Goal: Information Seeking & Learning: Learn about a topic

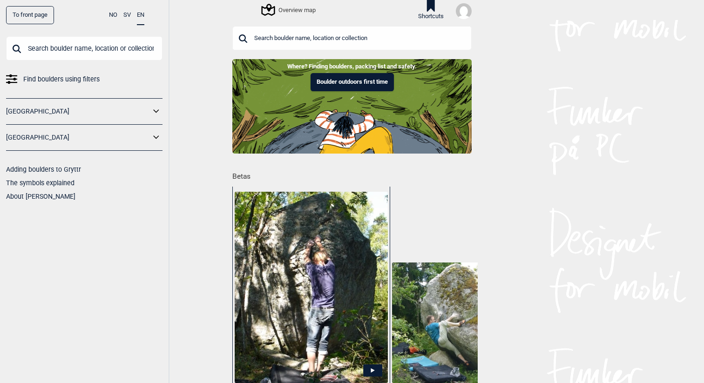
click at [324, 38] on input "text" at bounding box center [351, 38] width 239 height 24
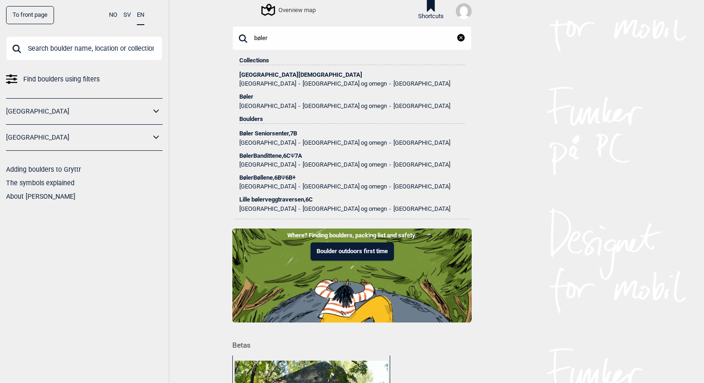
type input "bøler"
click at [257, 99] on div "Bøler" at bounding box center [351, 97] width 225 height 7
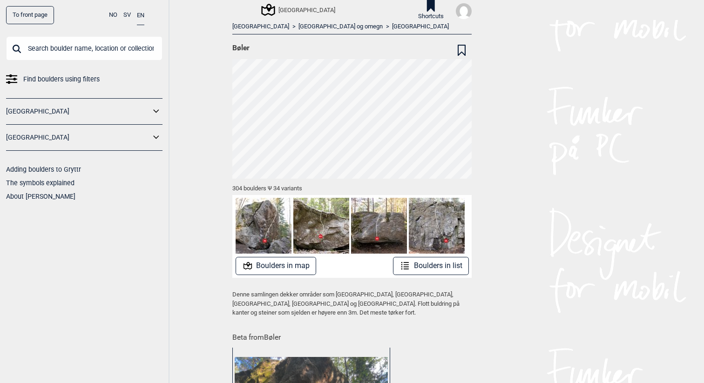
click at [292, 272] on button "Boulders in map" at bounding box center [276, 266] width 81 height 18
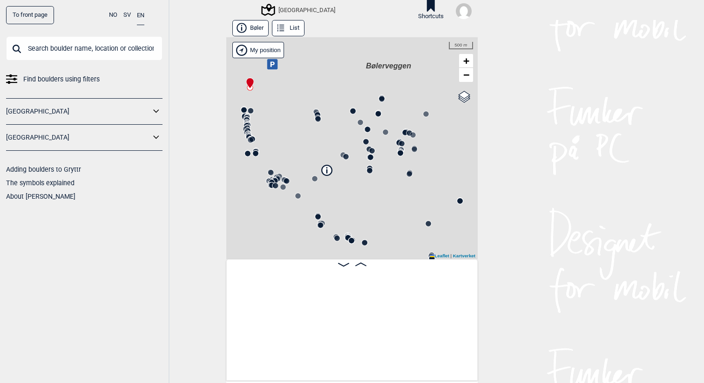
scroll to position [0, 73]
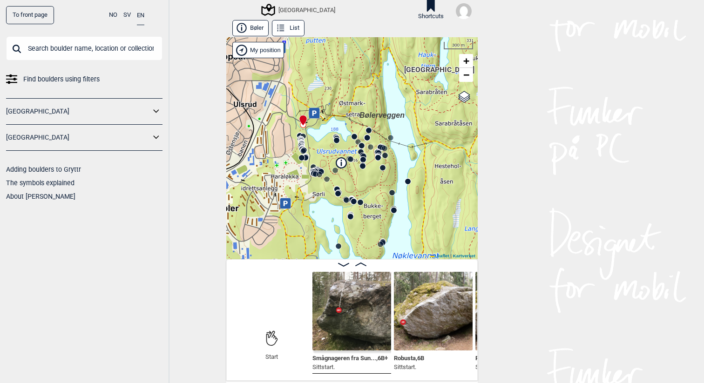
drag, startPoint x: 273, startPoint y: 150, endPoint x: 338, endPoint y: 161, distance: 65.6
click at [339, 162] on div "Speidersteinen Barnehageveggen Cowboyveggen Bølerveggen [GEOGRAPHIC_DATA]" at bounding box center [351, 148] width 251 height 222
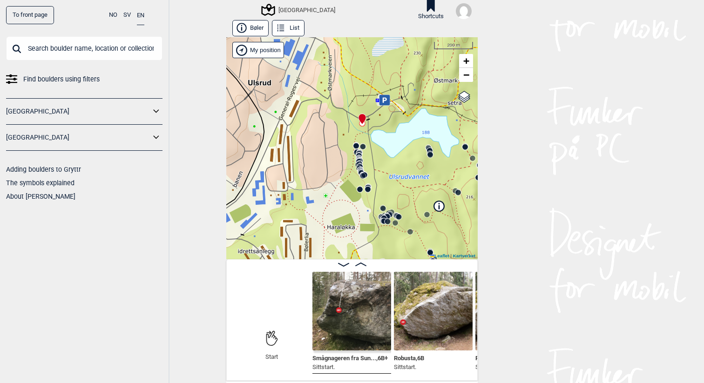
drag, startPoint x: 369, startPoint y: 198, endPoint x: 373, endPoint y: 183, distance: 15.7
click at [373, 183] on div "Speidersteinen Barnehageveggen Cowboyveggen Bølerveggen [GEOGRAPHIC_DATA]" at bounding box center [351, 148] width 251 height 222
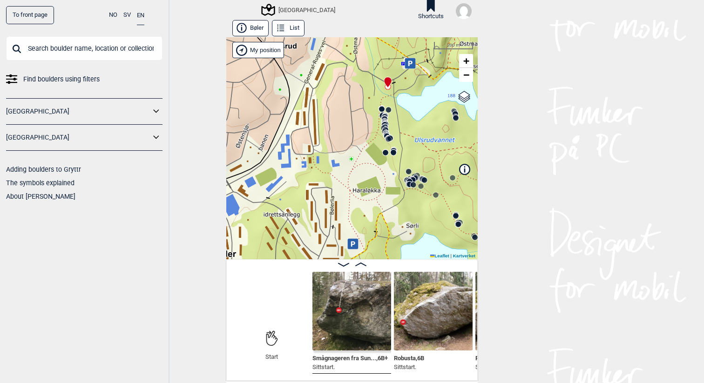
drag, startPoint x: 350, startPoint y: 203, endPoint x: 273, endPoint y: 212, distance: 77.4
click at [273, 212] on div "Speidersteinen Barnehageveggen Cowboyveggen Bølerveggen [GEOGRAPHIC_DATA]" at bounding box center [351, 148] width 251 height 222
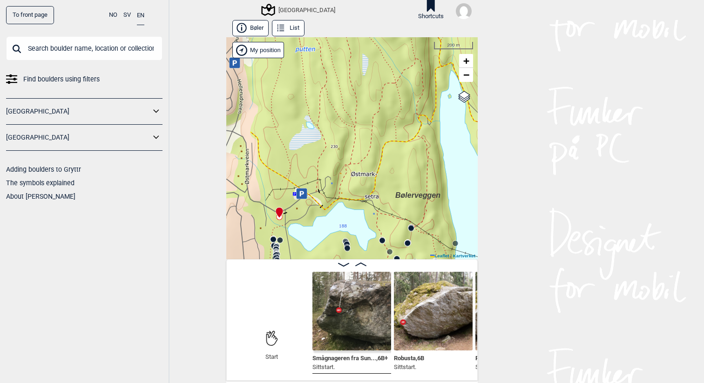
click at [303, 211] on div "Speidersteinen Barnehageveggen Cowboyveggen Bølerveggen [GEOGRAPHIC_DATA]" at bounding box center [351, 148] width 251 height 222
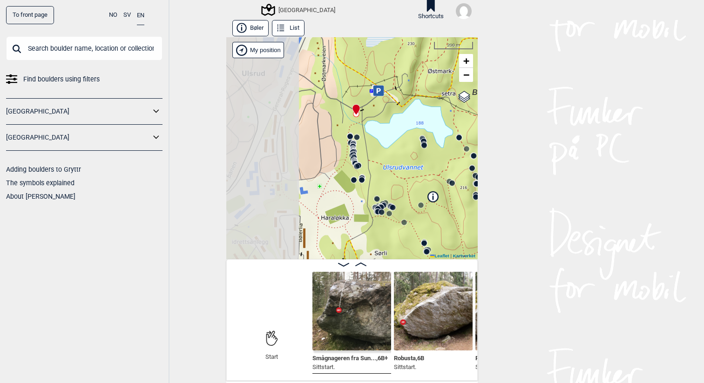
drag, startPoint x: 303, startPoint y: 210, endPoint x: 379, endPoint y: 108, distance: 127.8
click at [379, 107] on div "Speidersteinen Barnehageveggen Cowboyveggen Bølerveggen [GEOGRAPHIC_DATA]" at bounding box center [351, 148] width 251 height 222
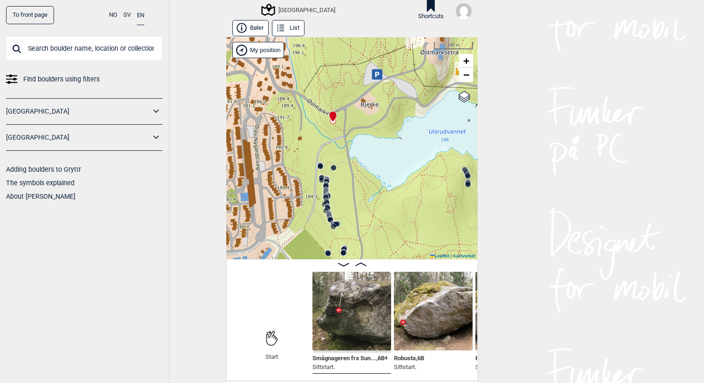
click at [336, 225] on icon at bounding box center [333, 226] width 7 height 7
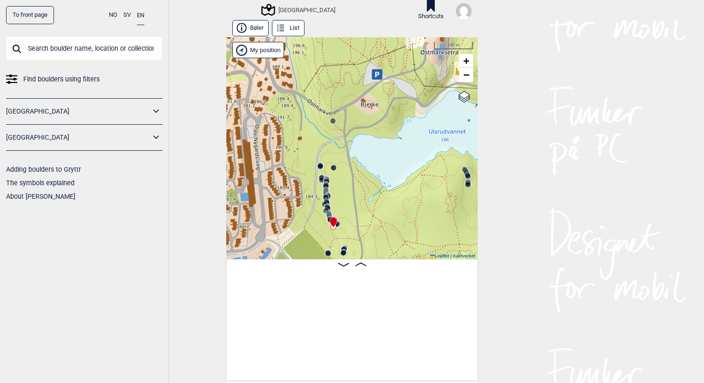
scroll to position [0, 6147]
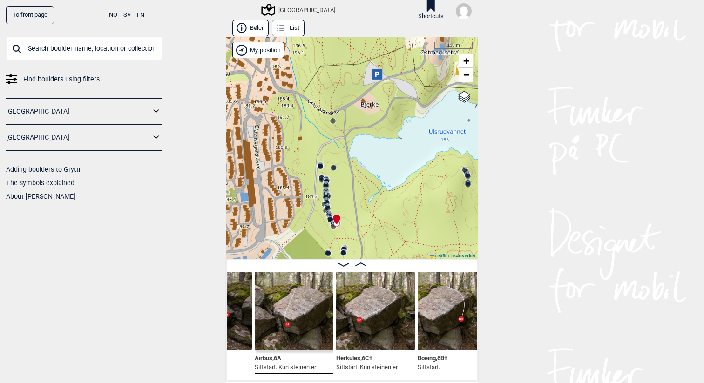
scroll to position [0, 5967]
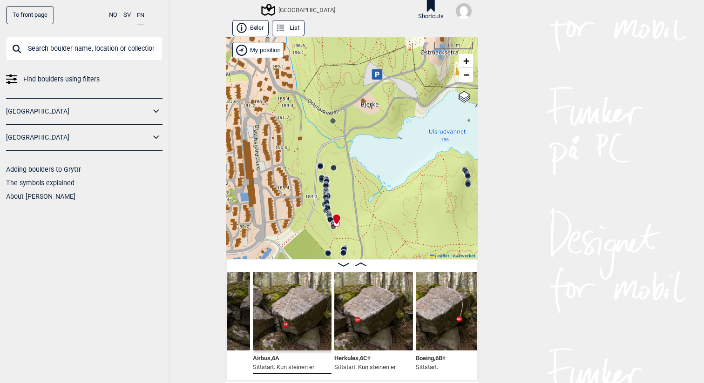
click at [353, 329] on img at bounding box center [373, 311] width 79 height 79
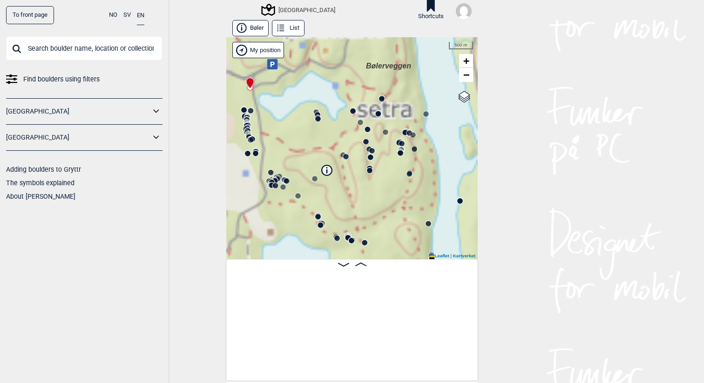
scroll to position [0, 73]
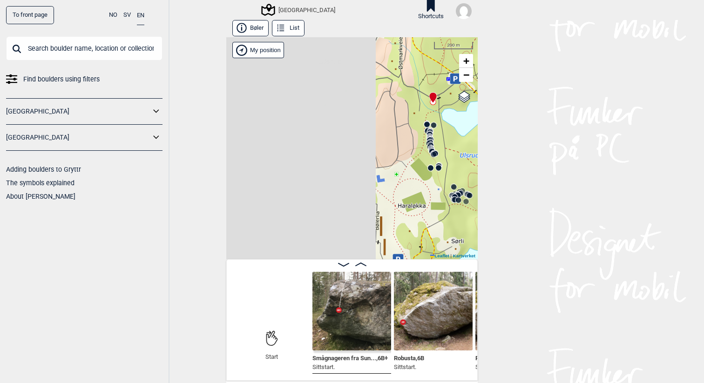
drag, startPoint x: 344, startPoint y: 197, endPoint x: 527, endPoint y: 212, distance: 183.6
click at [527, 212] on div "To front page NO SV EN Find boulders using filters [GEOGRAPHIC_DATA] [GEOGRAPHI…" at bounding box center [352, 191] width 704 height 383
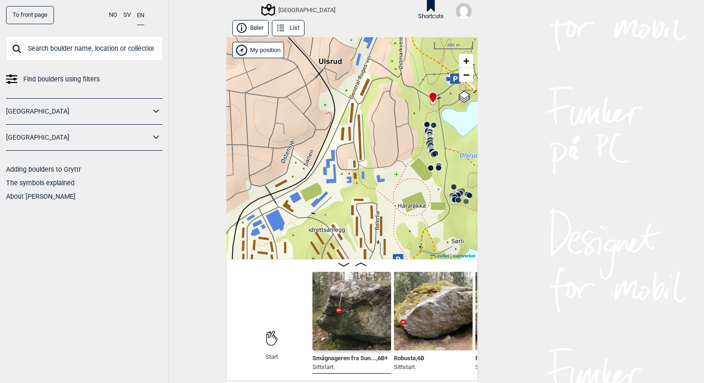
click at [434, 144] on icon at bounding box center [430, 147] width 7 height 7
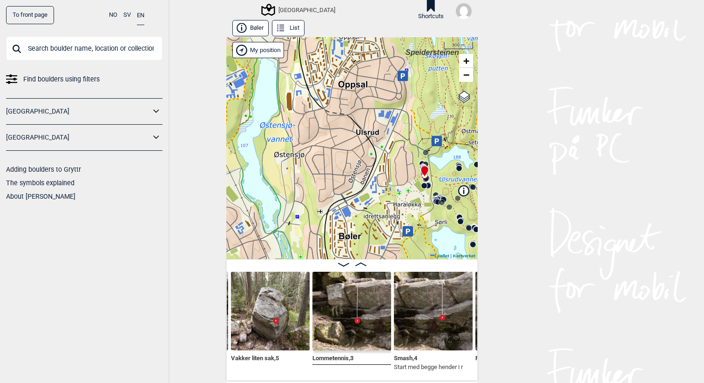
drag, startPoint x: 435, startPoint y: 214, endPoint x: 384, endPoint y: 214, distance: 50.8
click at [384, 214] on div "Speidersteinen Barnehageveggen Cowboyveggen Bølerveggen [GEOGRAPHIC_DATA]" at bounding box center [351, 148] width 251 height 222
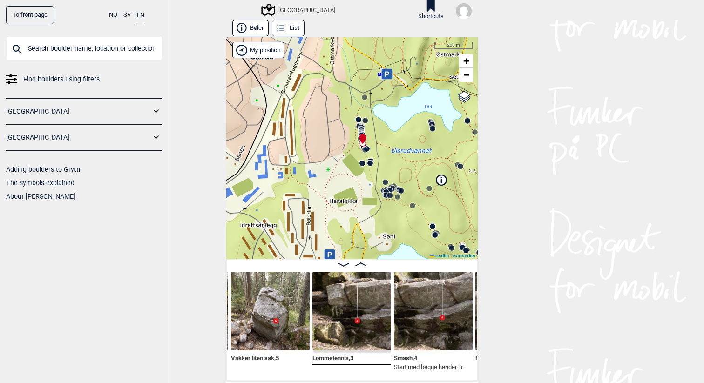
click at [392, 194] on icon at bounding box center [389, 195] width 7 height 7
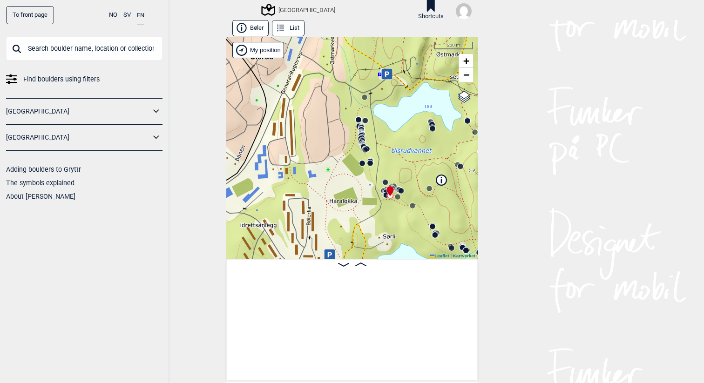
scroll to position [0, 8049]
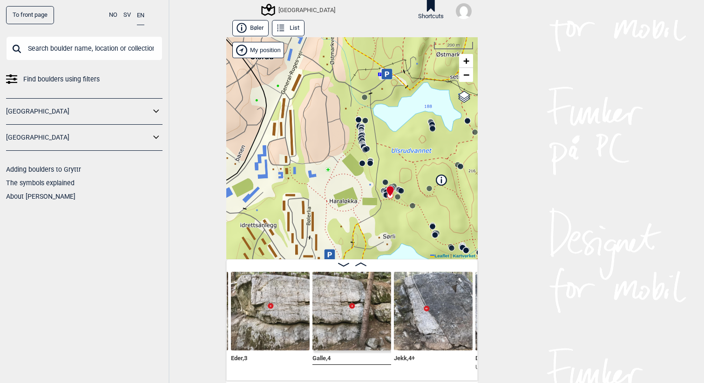
click at [386, 192] on icon at bounding box center [389, 195] width 7 height 7
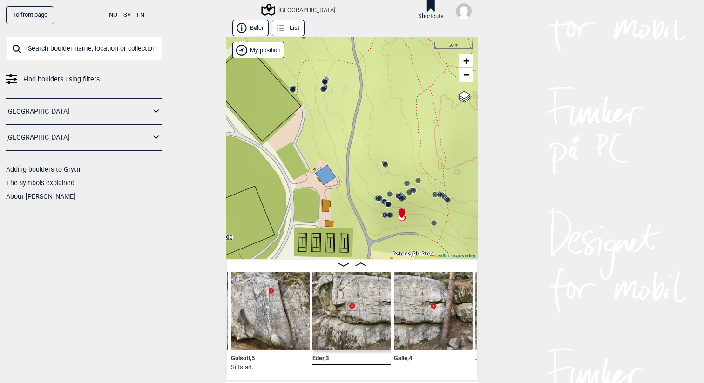
click at [380, 202] on icon at bounding box center [383, 201] width 7 height 7
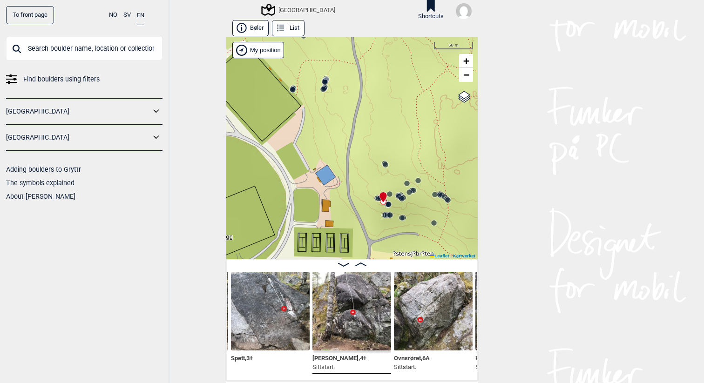
click at [377, 199] on icon at bounding box center [379, 198] width 7 height 7
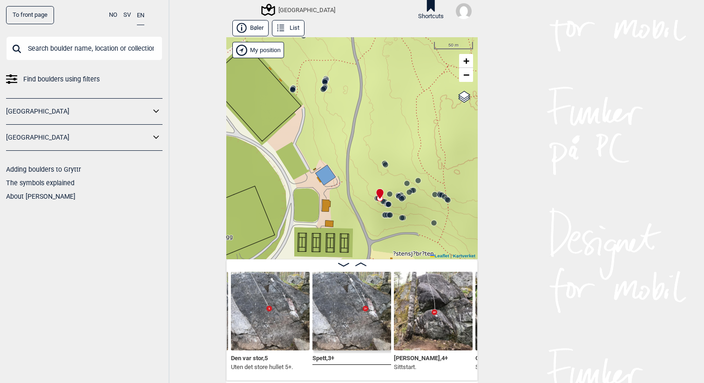
click at [371, 199] on div "Speidersteinen Barnehageveggen Cowboyveggen Bølerveggen [GEOGRAPHIC_DATA]" at bounding box center [351, 148] width 251 height 222
click at [375, 201] on icon at bounding box center [378, 198] width 7 height 7
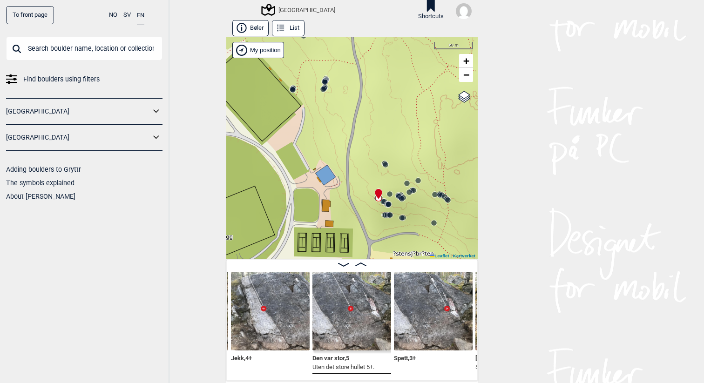
click at [447, 198] on circle at bounding box center [448, 200] width 6 height 6
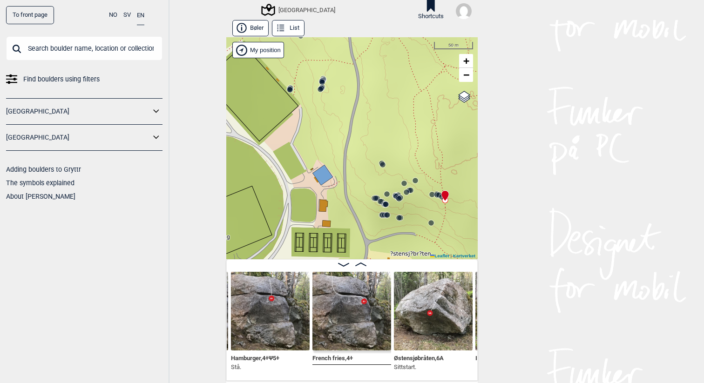
click at [438, 197] on icon at bounding box center [441, 196] width 7 height 7
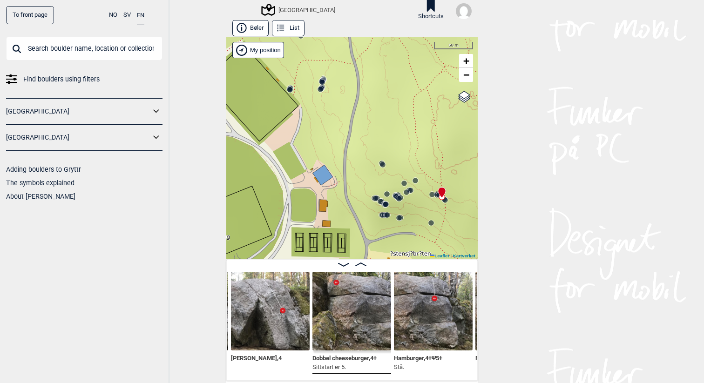
click at [437, 197] on circle at bounding box center [439, 195] width 6 height 6
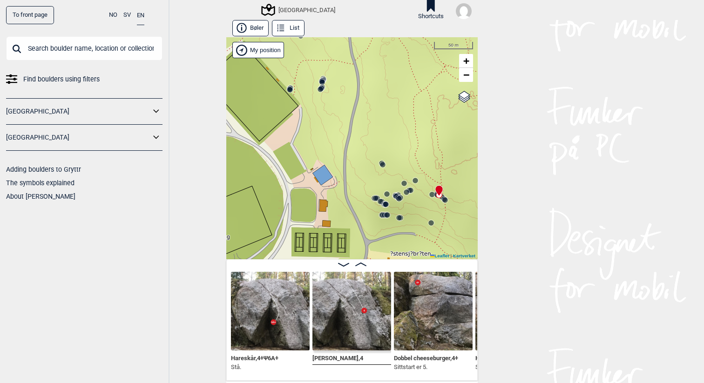
click at [437, 197] on icon at bounding box center [438, 194] width 7 height 7
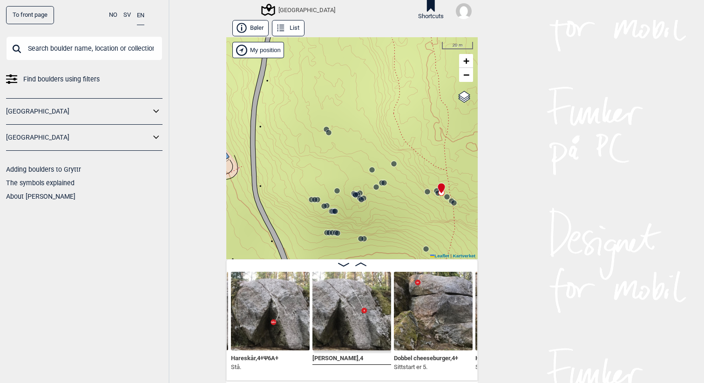
click at [430, 193] on icon at bounding box center [427, 191] width 7 height 7
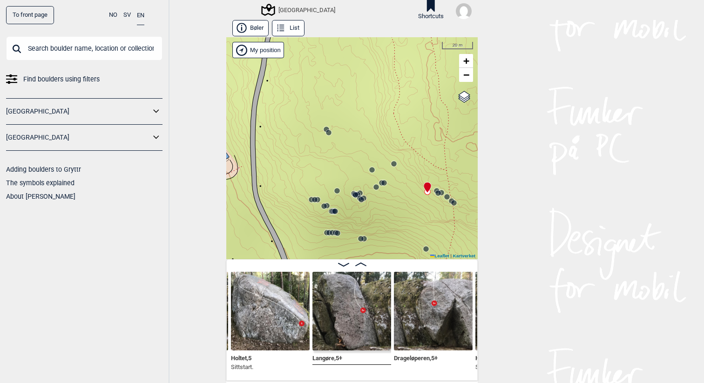
click at [359, 240] on circle at bounding box center [361, 239] width 6 height 6
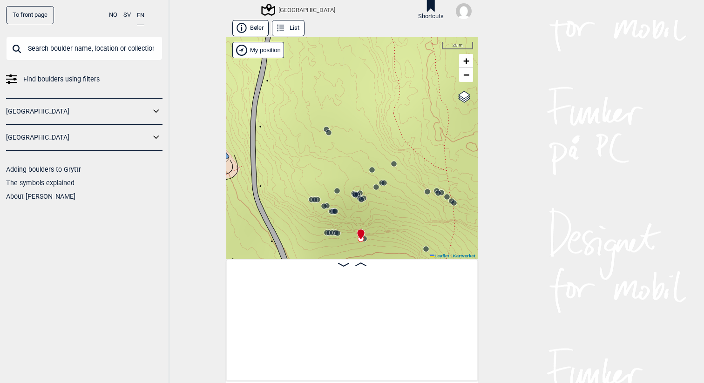
scroll to position [0, 7971]
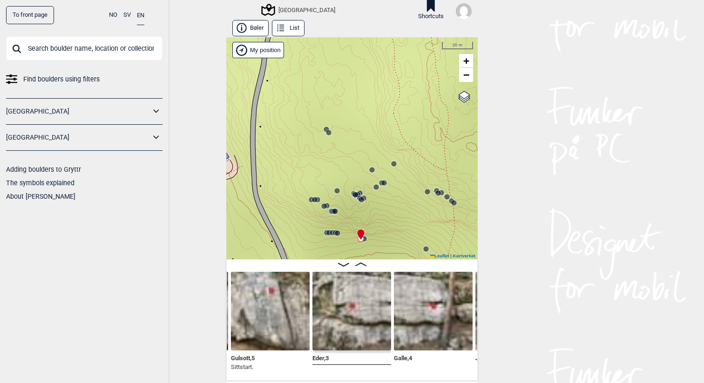
click at [359, 240] on circle at bounding box center [361, 239] width 6 height 6
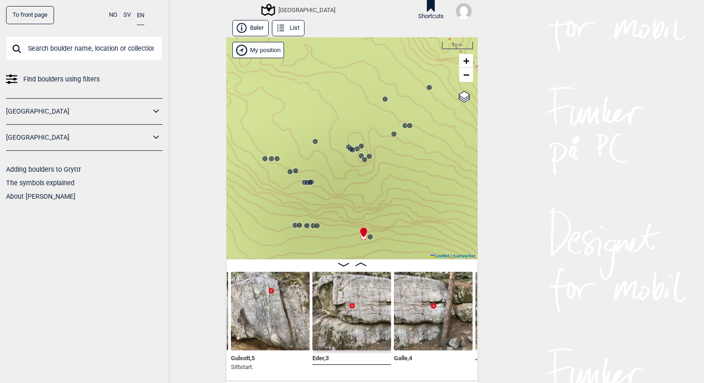
click at [306, 229] on icon at bounding box center [306, 225] width 7 height 7
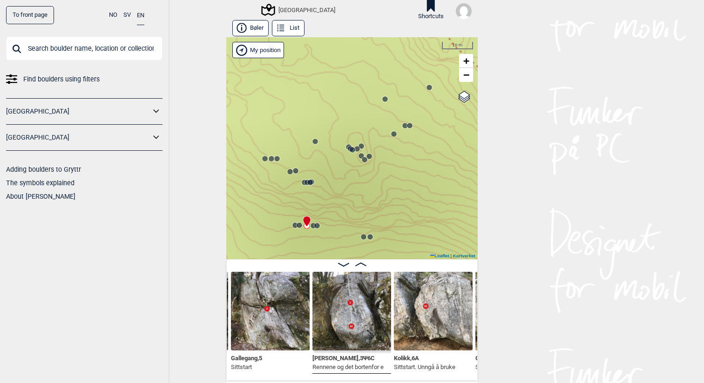
click at [313, 227] on icon at bounding box center [316, 225] width 7 height 7
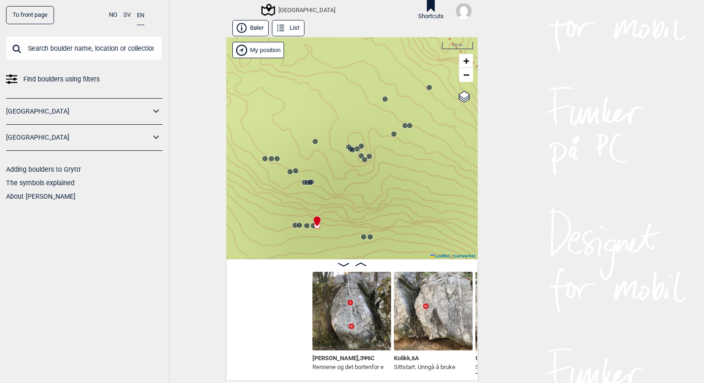
scroll to position [0, 7898]
